Goal: Task Accomplishment & Management: Manage account settings

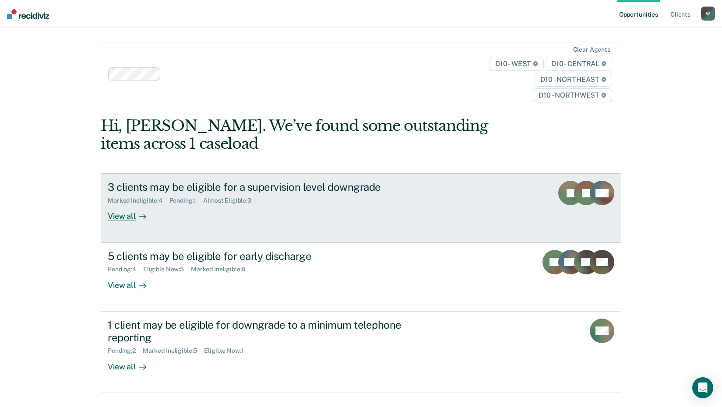
click at [118, 214] on div "View all" at bounding box center [132, 212] width 49 height 17
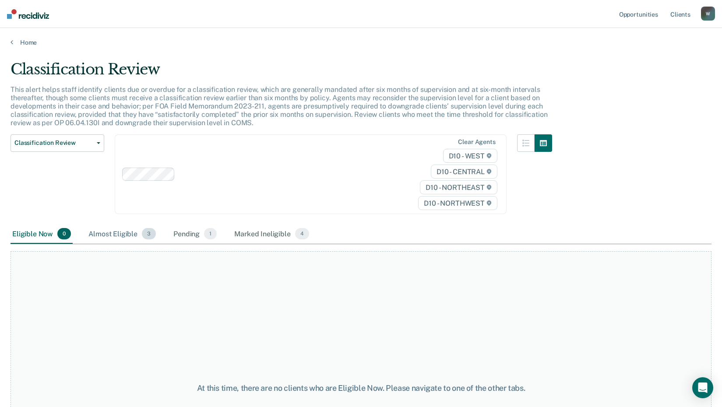
click at [121, 236] on div "Almost Eligible 3" at bounding box center [122, 234] width 71 height 19
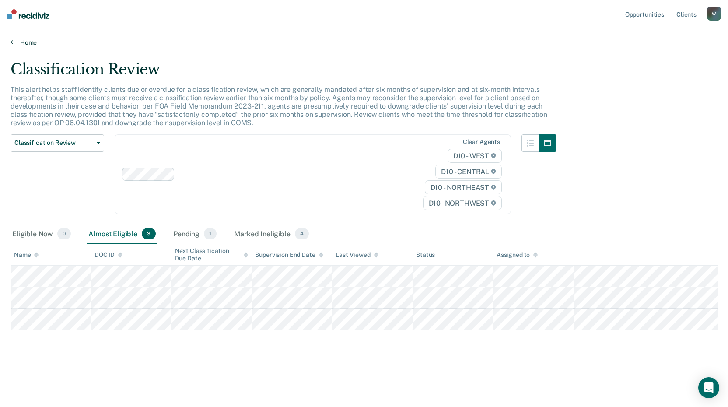
click at [24, 44] on link "Home" at bounding box center [364, 43] width 707 height 8
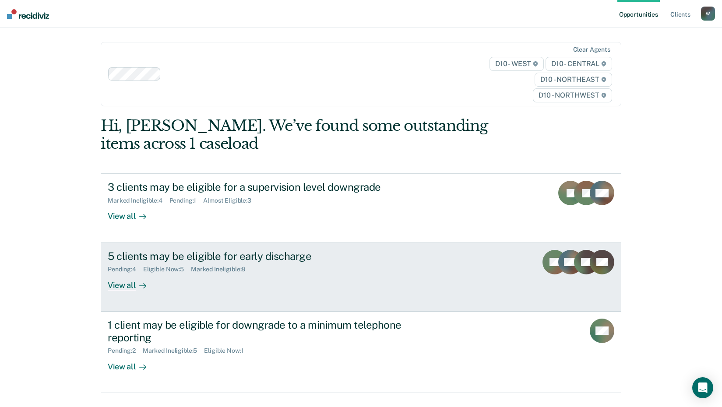
click at [222, 283] on div "5 clients may be eligible for early discharge Pending : 4 Eligible Now : 5 Mark…" at bounding box center [272, 270] width 328 height 40
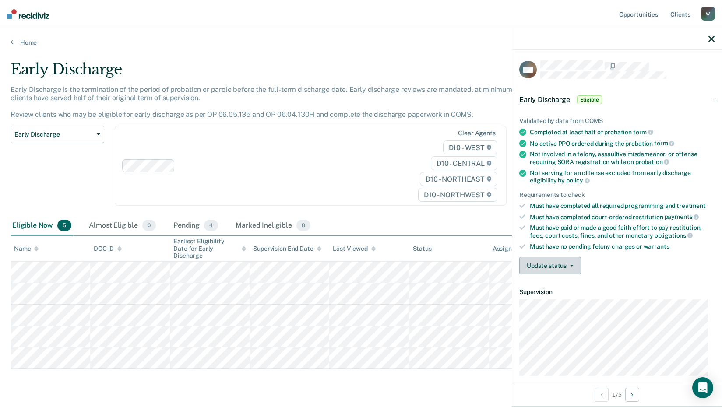
click at [558, 269] on button "Update status" at bounding box center [550, 266] width 62 height 18
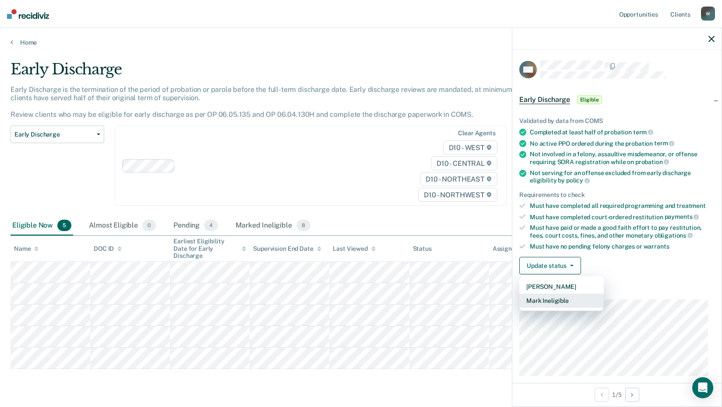
click at [552, 298] on button "Mark Ineligible" at bounding box center [561, 301] width 84 height 14
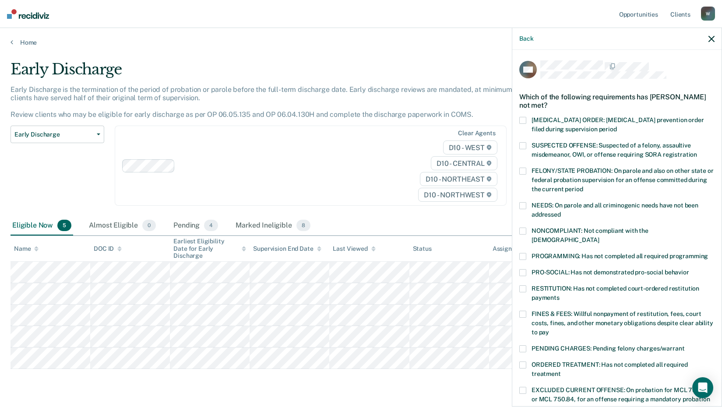
click at [520, 311] on span at bounding box center [522, 314] width 7 height 7
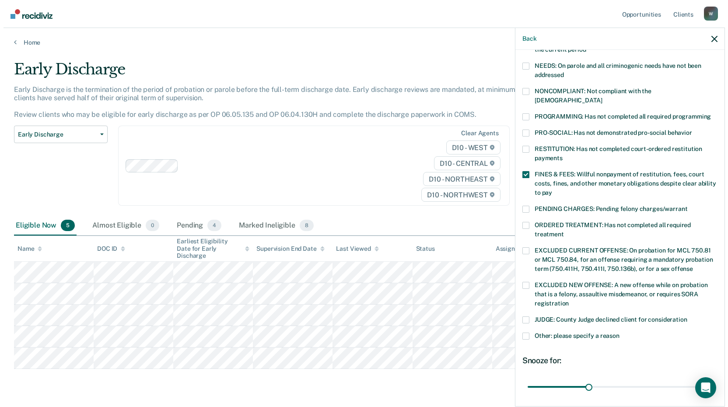
scroll to position [203, 0]
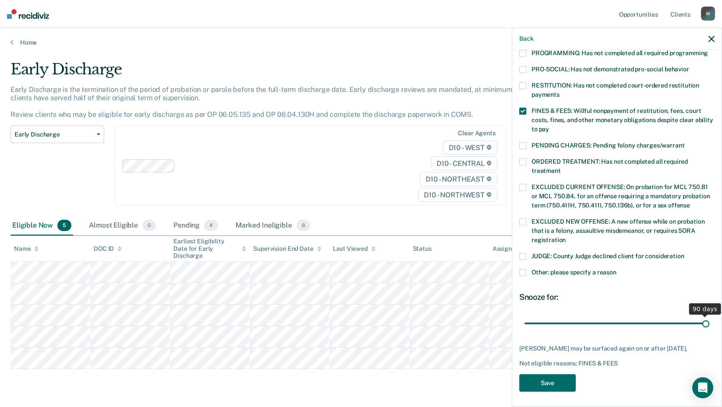
drag, startPoint x: 582, startPoint y: 313, endPoint x: 705, endPoint y: 314, distance: 122.5
type input "90"
click at [705, 316] on input "range" at bounding box center [616, 323] width 185 height 15
click at [553, 383] on button "Save" at bounding box center [547, 383] width 56 height 18
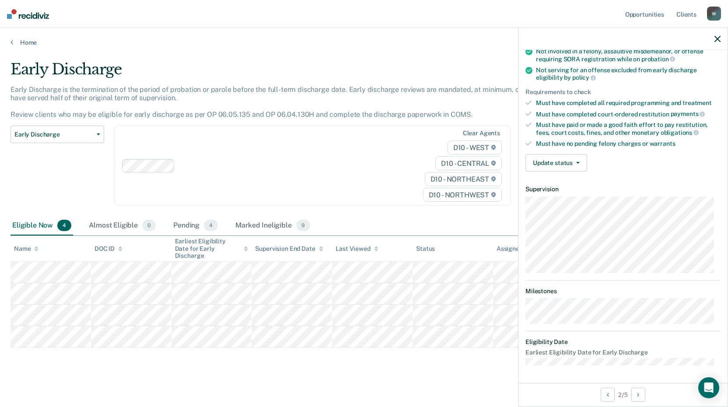
scroll to position [102, 0]
click at [568, 167] on button "Update status" at bounding box center [557, 164] width 62 height 18
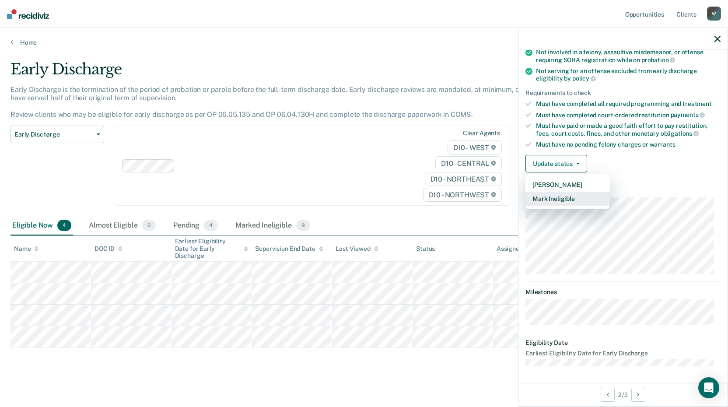
click at [560, 199] on button "Mark Ineligible" at bounding box center [568, 199] width 84 height 14
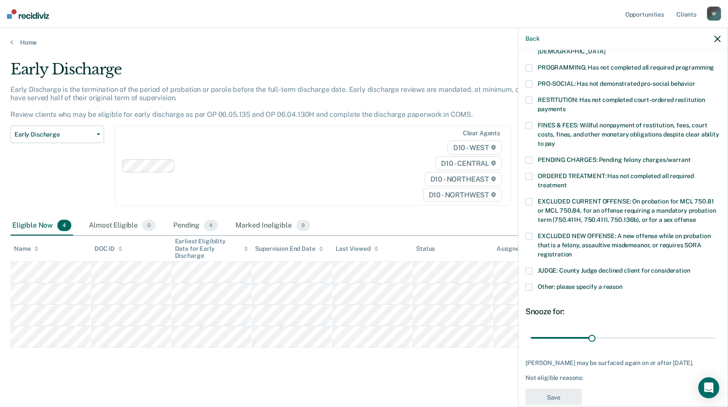
scroll to position [190, 0]
click at [529, 267] on span at bounding box center [529, 270] width 7 height 7
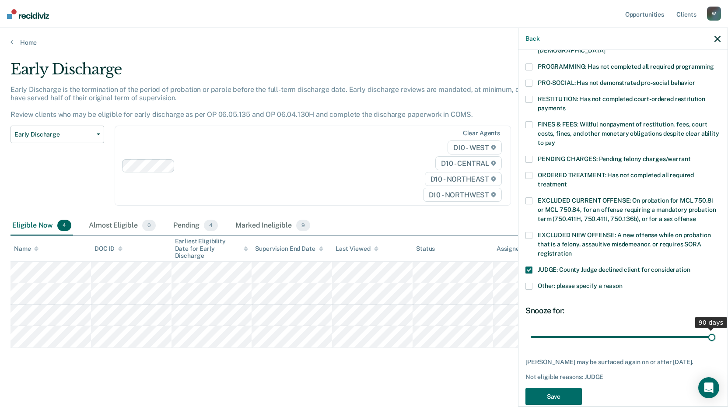
drag, startPoint x: 590, startPoint y: 327, endPoint x: 716, endPoint y: 333, distance: 126.2
type input "90"
click at [716, 333] on input "range" at bounding box center [623, 336] width 185 height 15
click at [567, 391] on button "Save" at bounding box center [554, 397] width 56 height 18
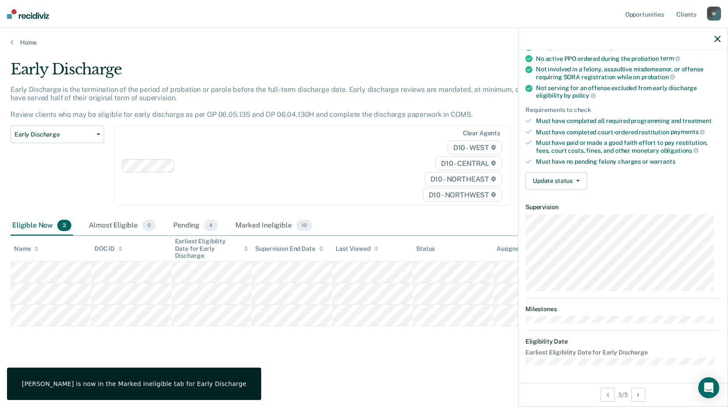
scroll to position [84, 0]
click at [566, 183] on button "Update status" at bounding box center [557, 182] width 62 height 18
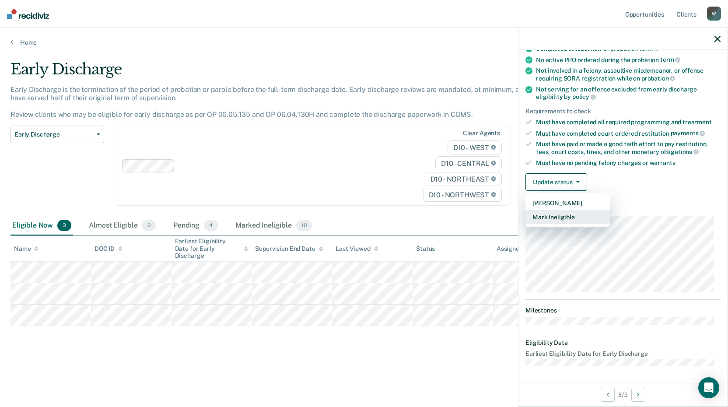
click at [565, 217] on button "Mark Ineligible" at bounding box center [568, 217] width 84 height 14
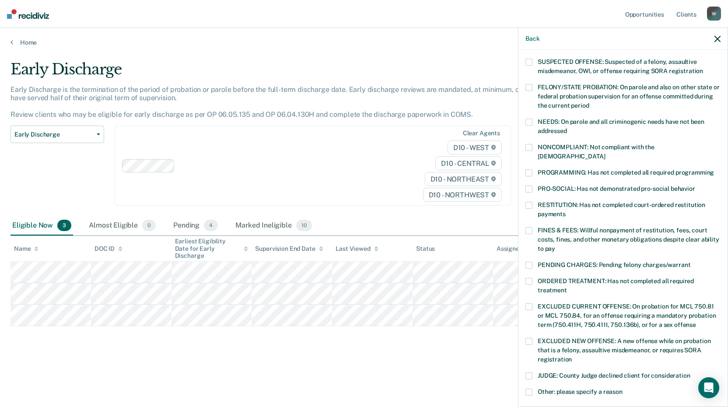
click at [530, 227] on span at bounding box center [529, 230] width 7 height 7
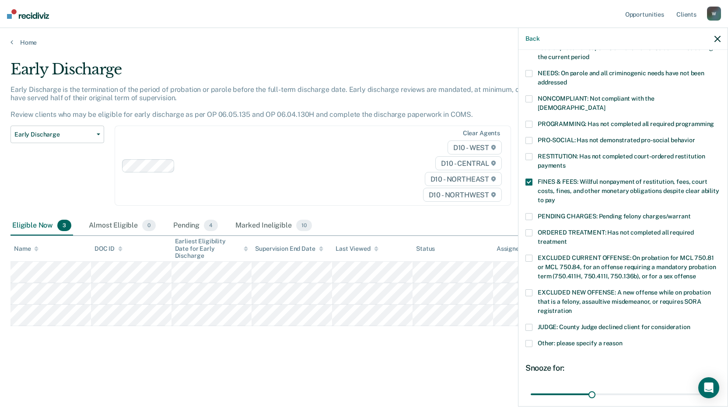
scroll to position [196, 0]
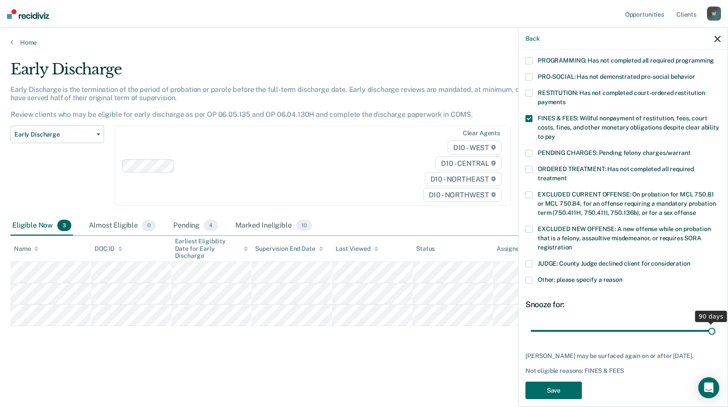
drag, startPoint x: 589, startPoint y: 321, endPoint x: 717, endPoint y: 323, distance: 128.3
type input "90"
click at [716, 323] on input "range" at bounding box center [623, 330] width 185 height 15
click at [569, 382] on button "Save" at bounding box center [554, 391] width 56 height 18
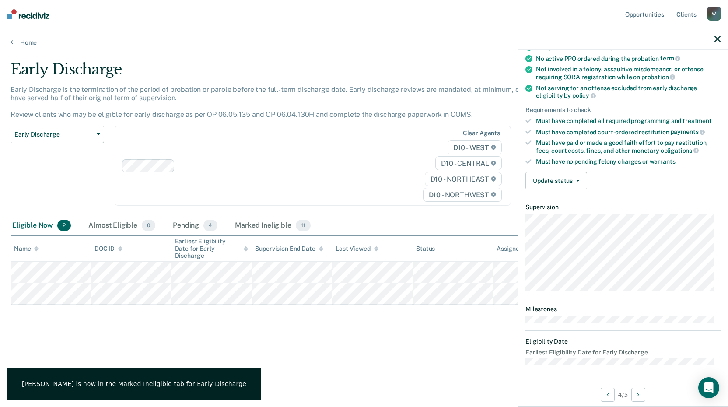
scroll to position [84, 0]
click at [555, 183] on button "Update status" at bounding box center [557, 182] width 62 height 18
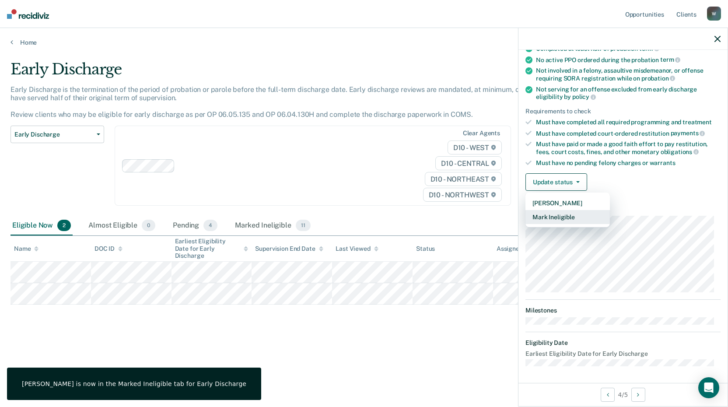
click at [559, 213] on button "Mark Ineligible" at bounding box center [568, 217] width 84 height 14
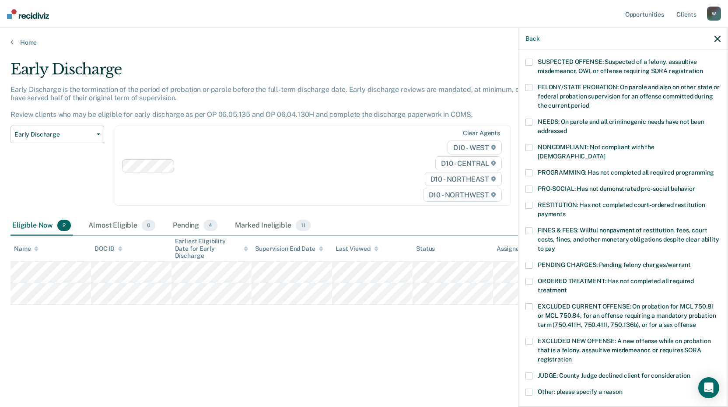
click at [530, 62] on span at bounding box center [529, 62] width 7 height 7
click at [530, 173] on div "PROGRAMMING: Has not completed all required programming" at bounding box center [623, 177] width 195 height 16
click at [527, 169] on label "PROGRAMMING: Has not completed all required programming" at bounding box center [623, 173] width 195 height 9
click at [532, 186] on span at bounding box center [529, 189] width 7 height 7
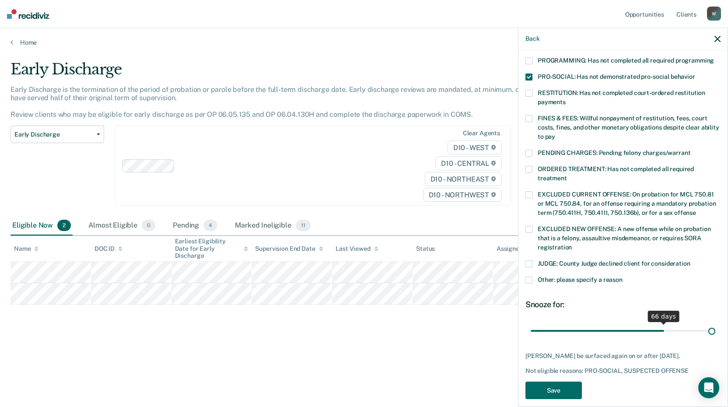
scroll to position [203, 0]
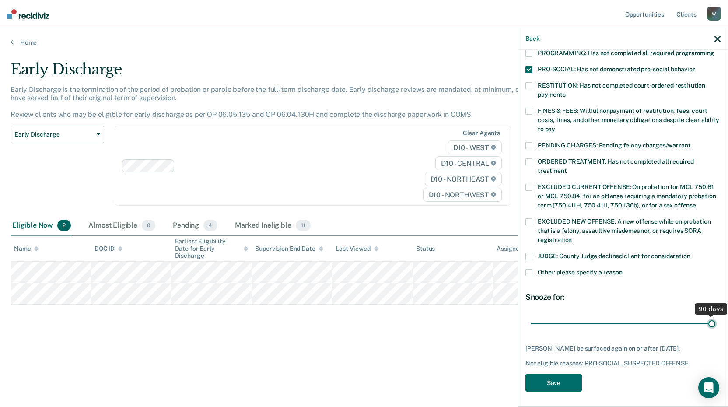
drag, startPoint x: 592, startPoint y: 315, endPoint x: 715, endPoint y: 318, distance: 123.5
type input "90"
click at [715, 318] on input "range" at bounding box center [623, 323] width 185 height 15
click at [567, 380] on button "Save" at bounding box center [554, 383] width 56 height 18
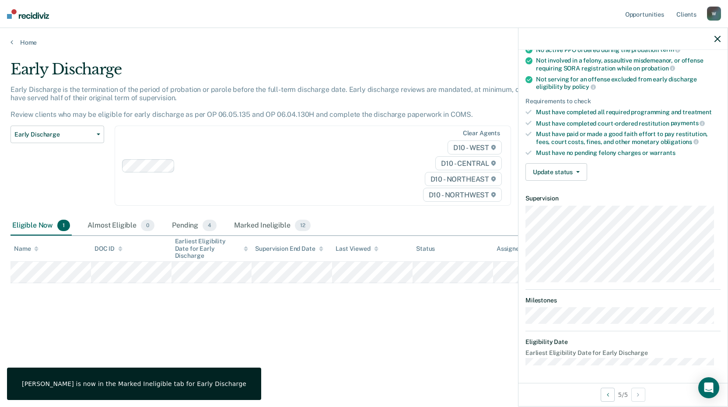
scroll to position [93, 0]
click at [572, 174] on button "Update status" at bounding box center [557, 173] width 62 height 18
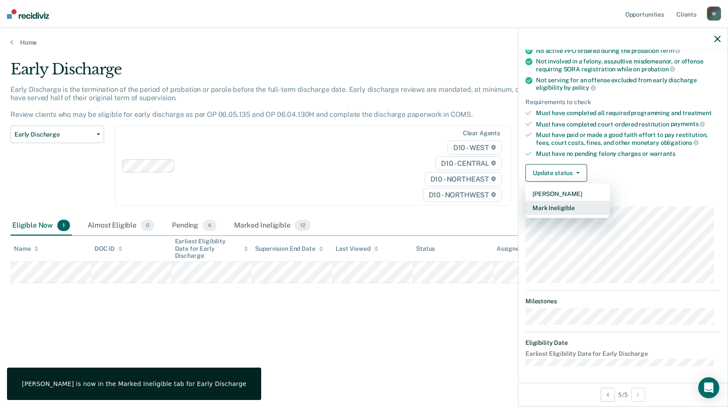
click at [564, 207] on button "Mark Ineligible" at bounding box center [568, 208] width 84 height 14
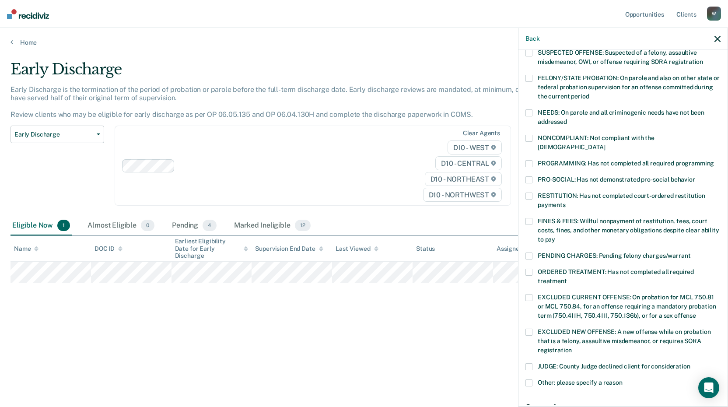
click at [525, 137] on div "JL Which of the following requirements has [PERSON_NAME] not met? [MEDICAL_DATA…" at bounding box center [623, 227] width 209 height 355
click at [529, 136] on span at bounding box center [529, 138] width 7 height 7
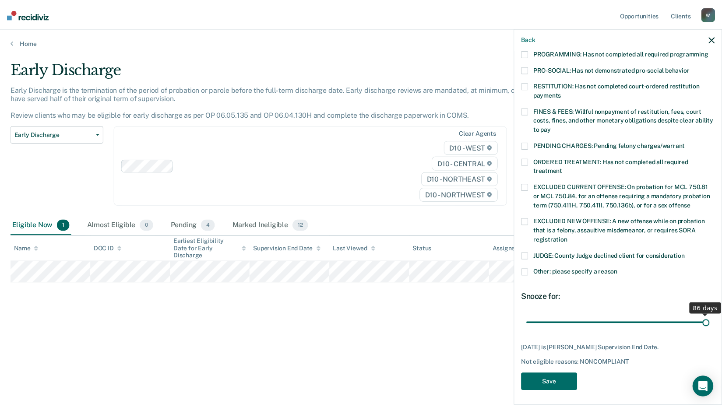
scroll to position [196, 0]
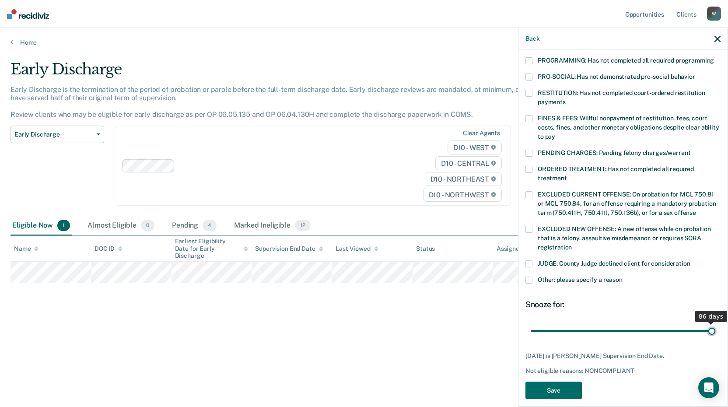
drag, startPoint x: 591, startPoint y: 313, endPoint x: 713, endPoint y: 316, distance: 121.7
type input "86"
click at [713, 323] on input "range" at bounding box center [623, 330] width 185 height 15
click at [555, 382] on button "Save" at bounding box center [554, 391] width 56 height 18
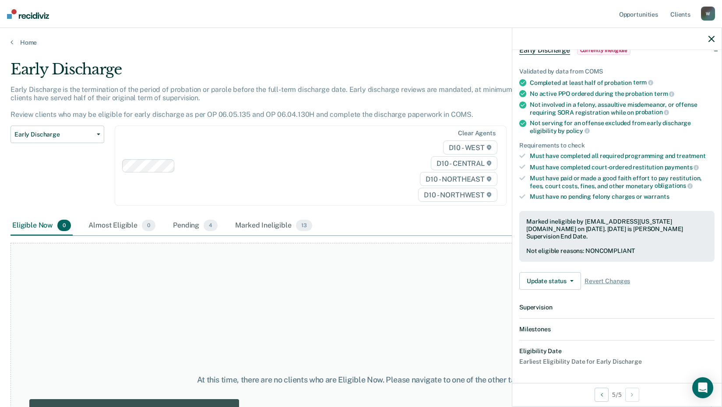
scroll to position [158, 0]
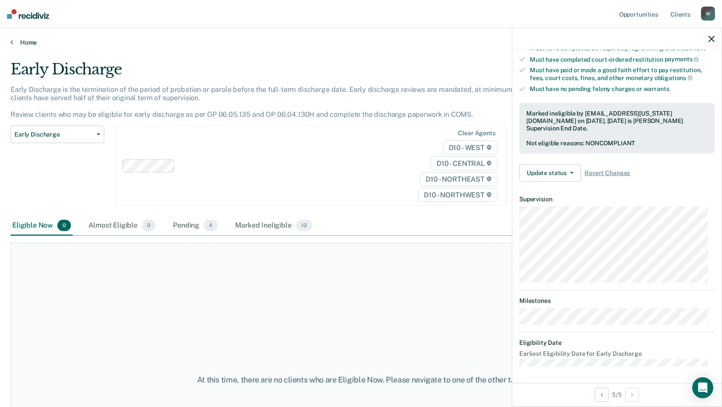
click at [14, 43] on link "Home" at bounding box center [361, 43] width 701 height 8
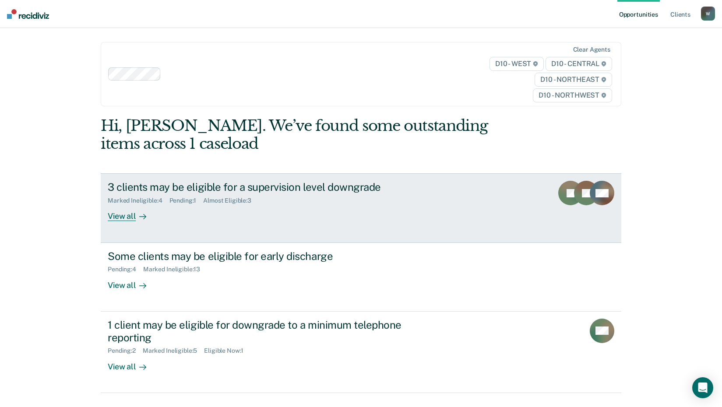
click at [254, 192] on div "3 clients may be eligible for a supervision level downgrade" at bounding box center [261, 187] width 307 height 13
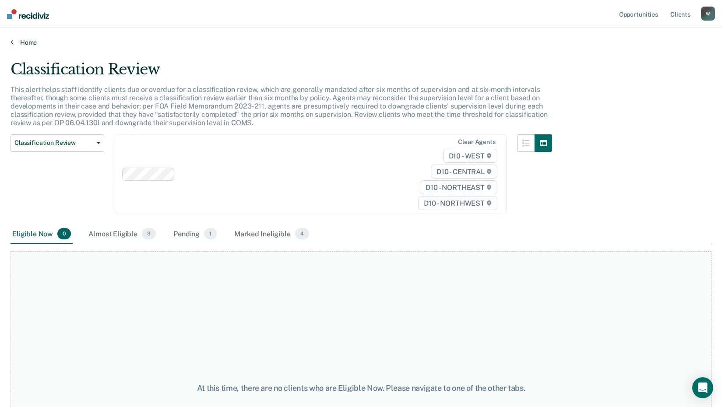
click at [14, 43] on link "Home" at bounding box center [361, 43] width 701 height 8
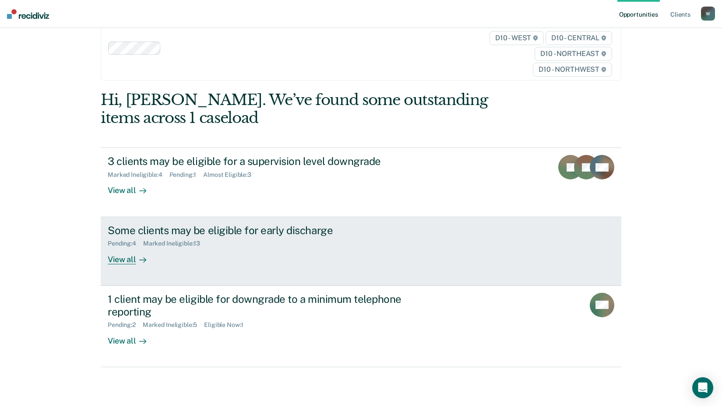
scroll to position [40, 0]
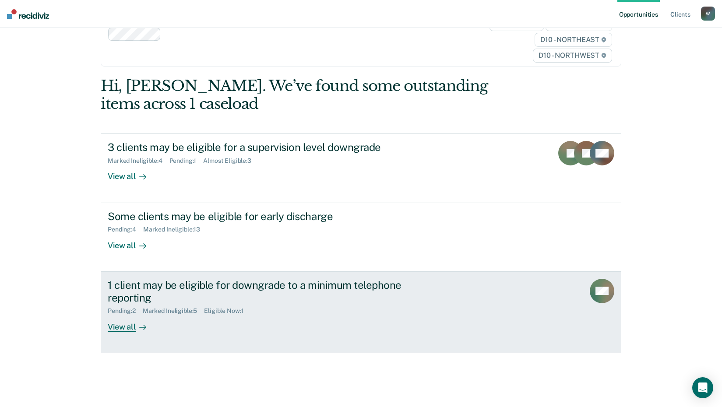
click at [172, 304] on div "Pending : 2 Marked Ineligible : 5 Eligible Now : 1" at bounding box center [261, 309] width 307 height 11
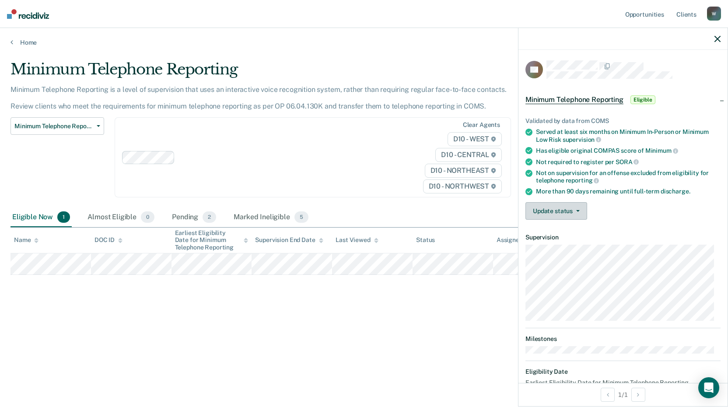
click at [571, 214] on button "Update status" at bounding box center [557, 211] width 62 height 18
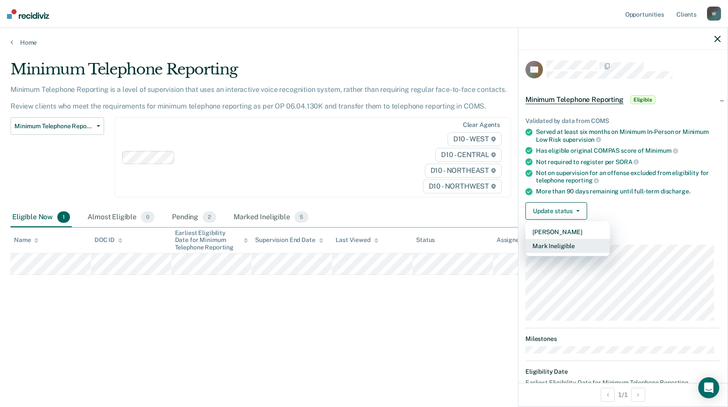
click at [570, 245] on button "Mark Ineligible" at bounding box center [568, 246] width 84 height 14
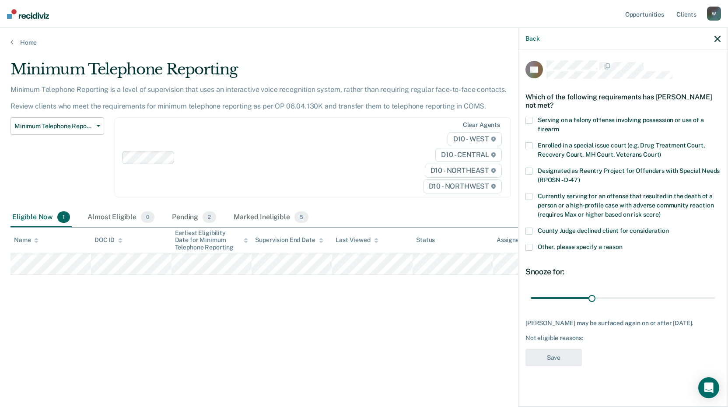
click at [526, 231] on span at bounding box center [529, 231] width 7 height 7
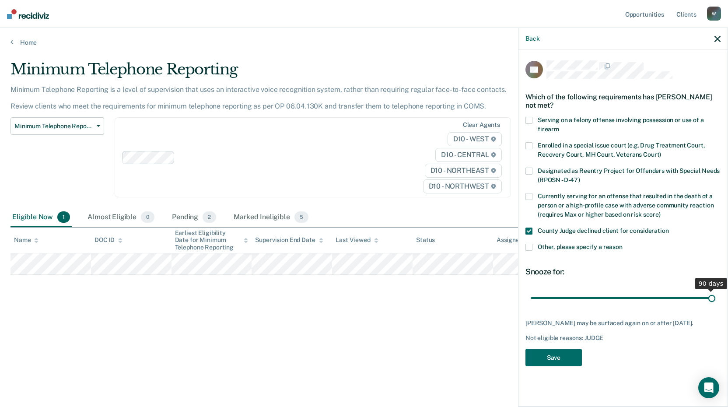
drag, startPoint x: 593, startPoint y: 298, endPoint x: 727, endPoint y: 304, distance: 134.9
type input "90"
click at [716, 304] on input "range" at bounding box center [623, 297] width 185 height 15
click at [554, 359] on button "Save" at bounding box center [554, 358] width 56 height 18
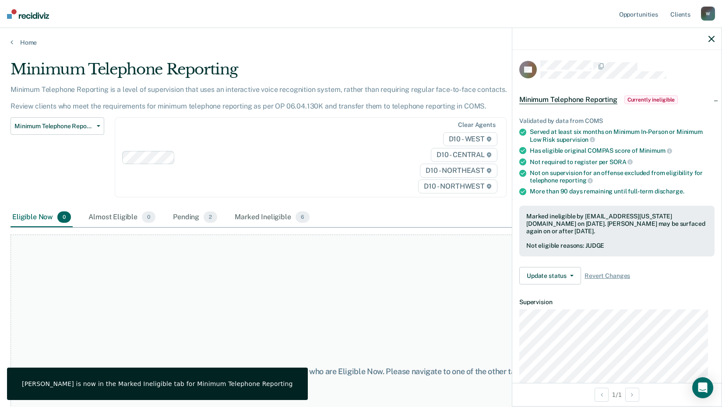
click at [710, 39] on icon "button" at bounding box center [711, 39] width 6 height 6
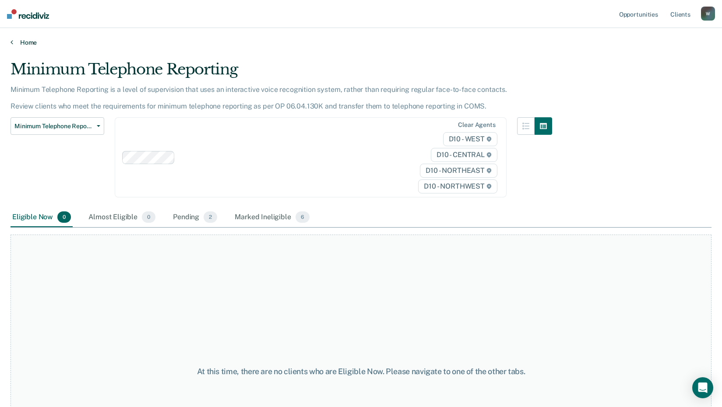
click at [13, 46] on link "Home" at bounding box center [361, 43] width 701 height 8
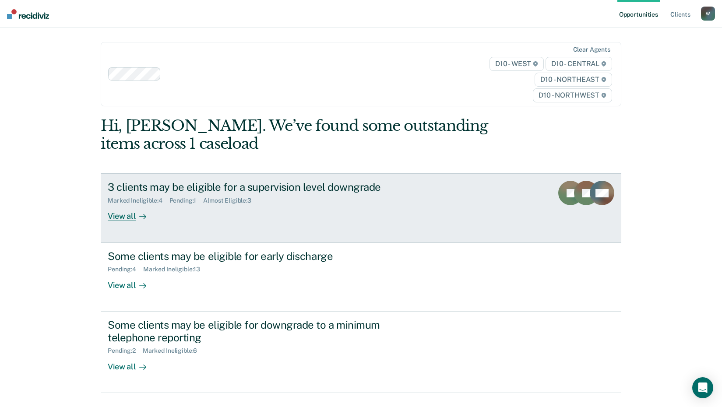
click at [169, 198] on div "Pending : 1" at bounding box center [186, 200] width 34 height 7
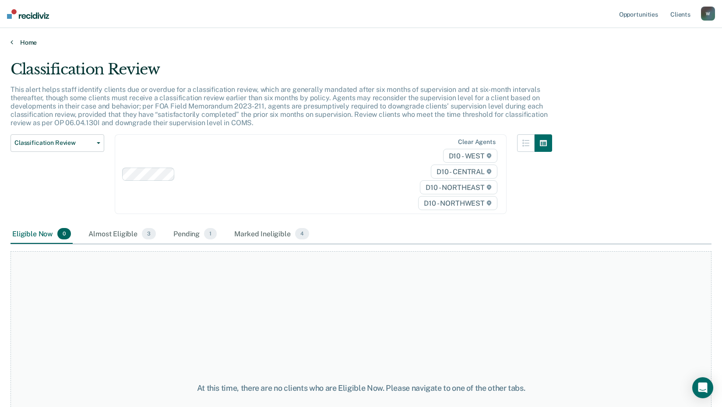
click at [11, 45] on icon at bounding box center [12, 42] width 3 height 7
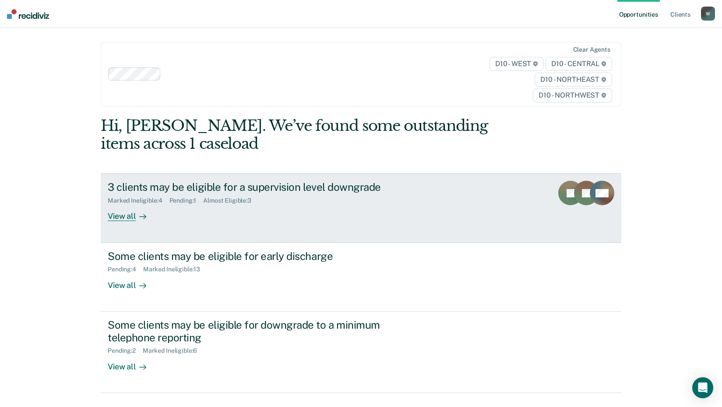
click at [130, 217] on div "View all" at bounding box center [132, 212] width 49 height 17
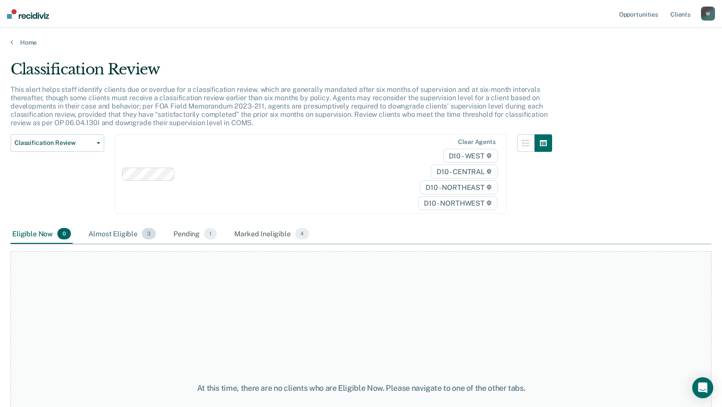
click at [132, 238] on div "Almost Eligible 3" at bounding box center [122, 234] width 71 height 19
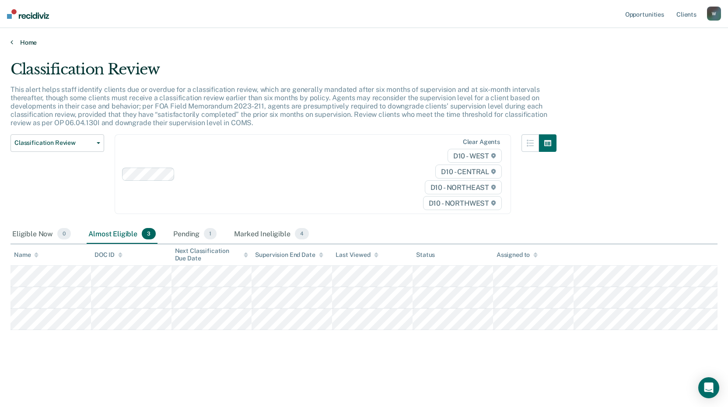
click at [22, 42] on link "Home" at bounding box center [364, 43] width 707 height 8
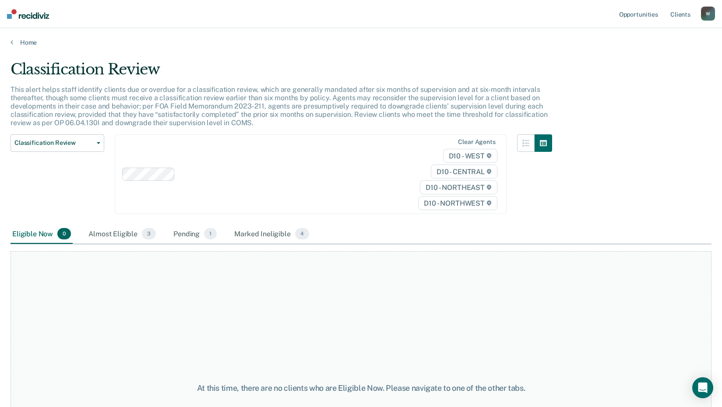
click at [706, 12] on div "W" at bounding box center [708, 14] width 14 height 14
click at [660, 56] on link "Log Out" at bounding box center [672, 57] width 70 height 7
